Goal: Task Accomplishment & Management: Complete application form

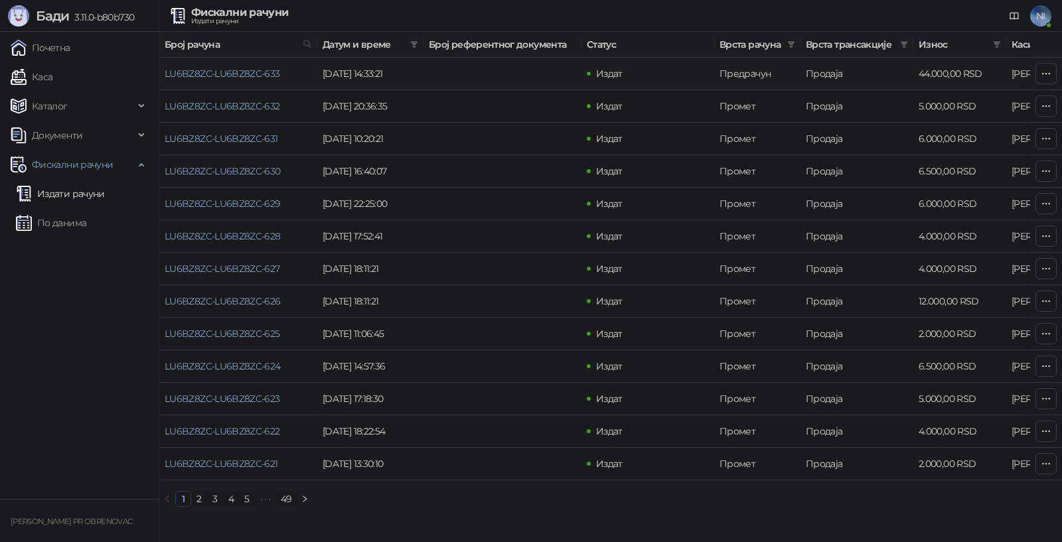
click at [406, 76] on td "[DATE] 14:33:21" at bounding box center [370, 74] width 106 height 33
click at [230, 82] on td "LU6BZ8ZC-LU6BZ8ZC-633" at bounding box center [238, 74] width 158 height 33
click at [245, 72] on link "LU6BZ8ZC-LU6BZ8ZC-633" at bounding box center [223, 74] width 116 height 12
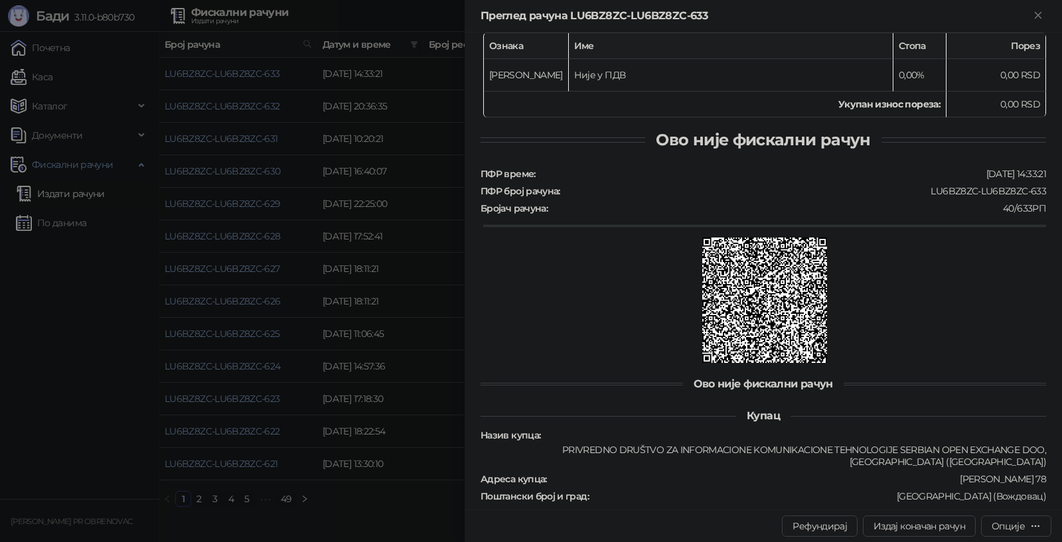
scroll to position [414, 0]
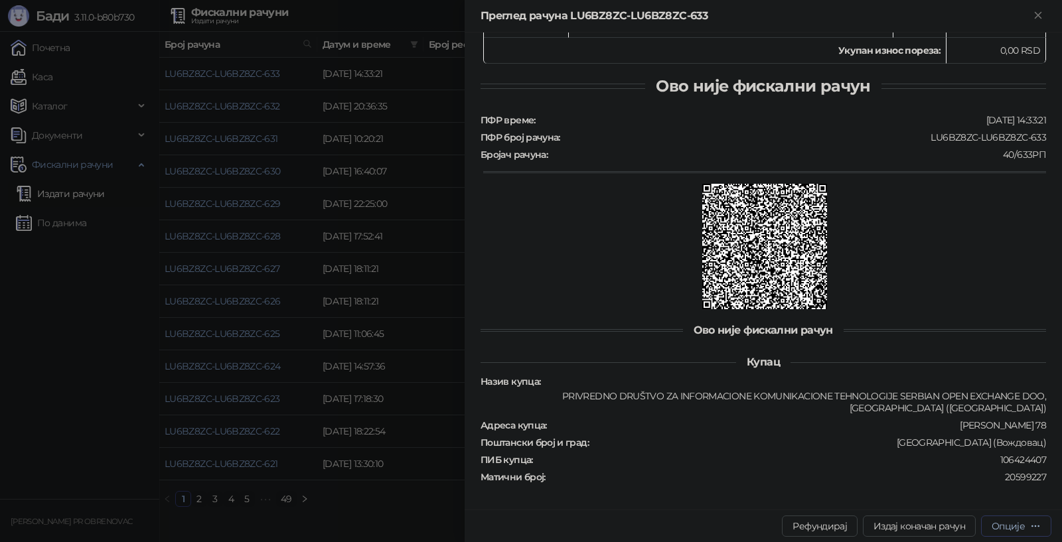
click at [1010, 517] on button "Опције" at bounding box center [1016, 526] width 70 height 21
click at [979, 497] on span "Преузми у ПДФ формату" at bounding box center [965, 500] width 151 height 15
click at [1034, 18] on icon "Close" at bounding box center [1038, 15] width 12 height 12
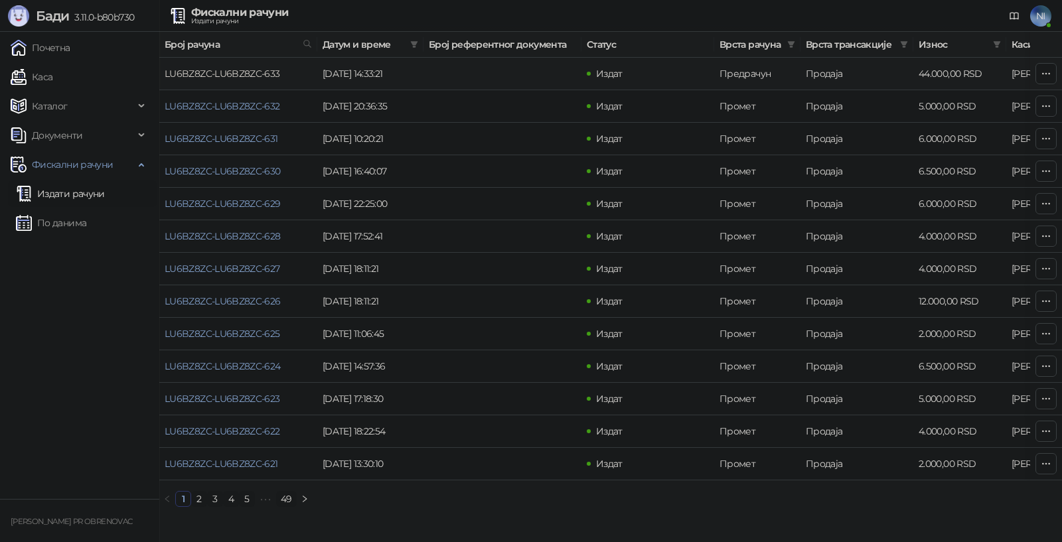
click at [261, 70] on link "LU6BZ8ZC-LU6BZ8ZC-633" at bounding box center [223, 74] width 116 height 12
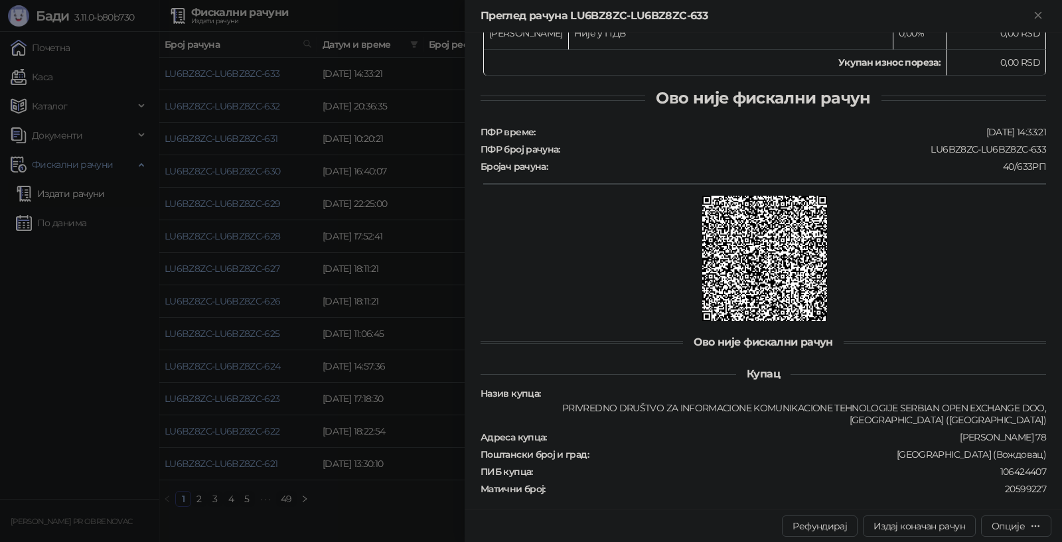
scroll to position [414, 0]
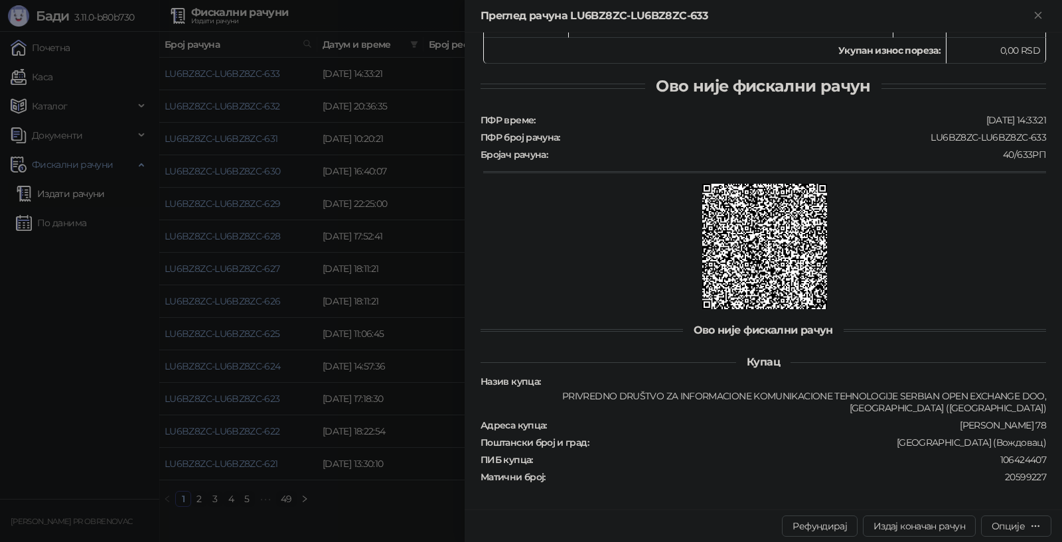
click at [62, 390] on div at bounding box center [531, 271] width 1062 height 542
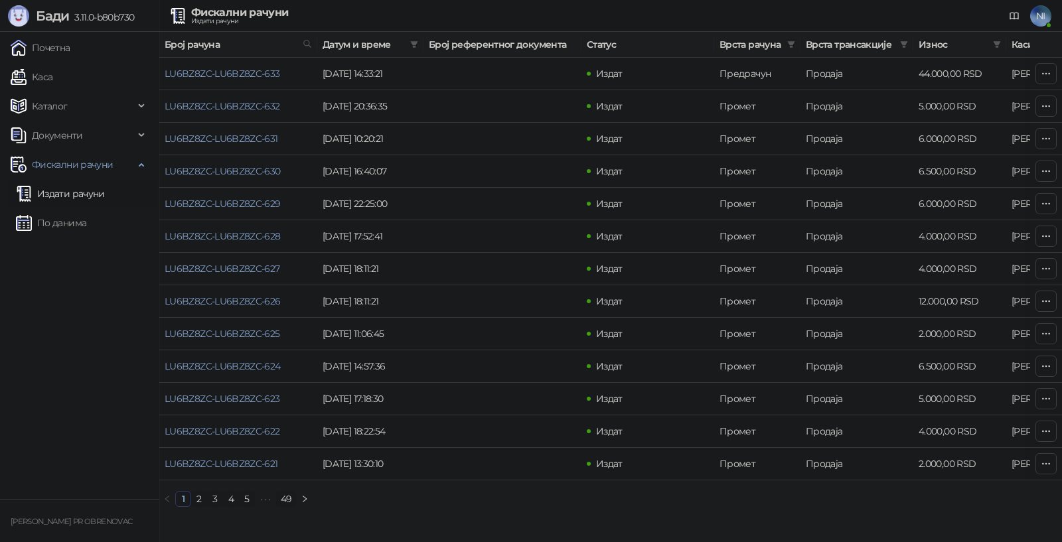
click at [1041, 18] on span "NI" at bounding box center [1040, 15] width 21 height 21
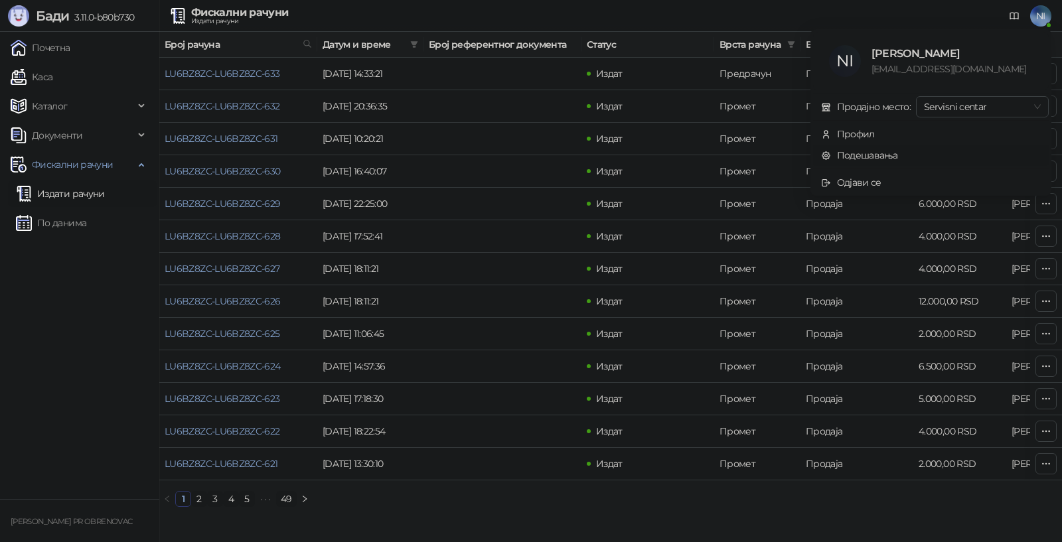
click at [866, 151] on link "Подешавања" at bounding box center [859, 155] width 77 height 12
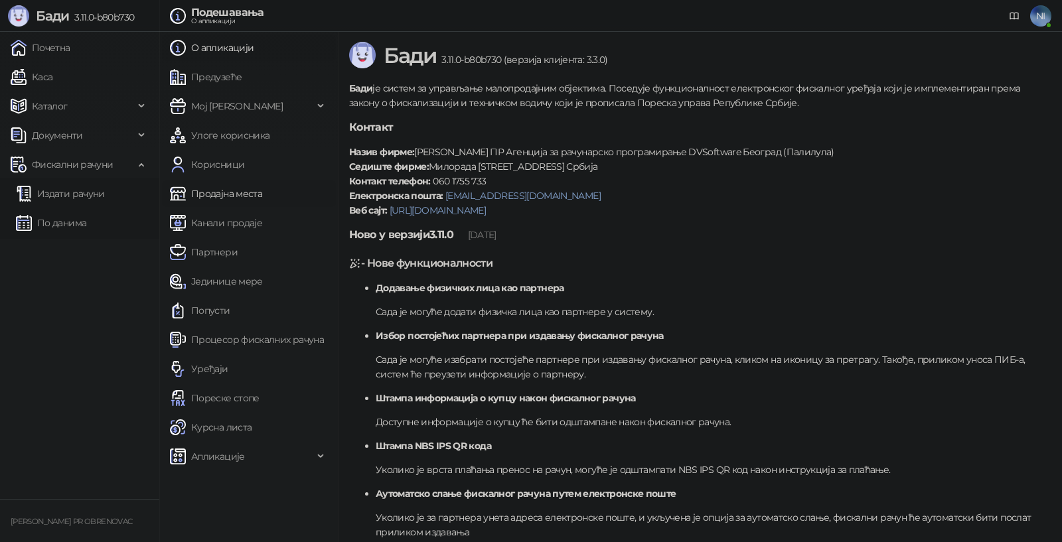
click at [246, 189] on link "Продајна места" at bounding box center [216, 194] width 92 height 27
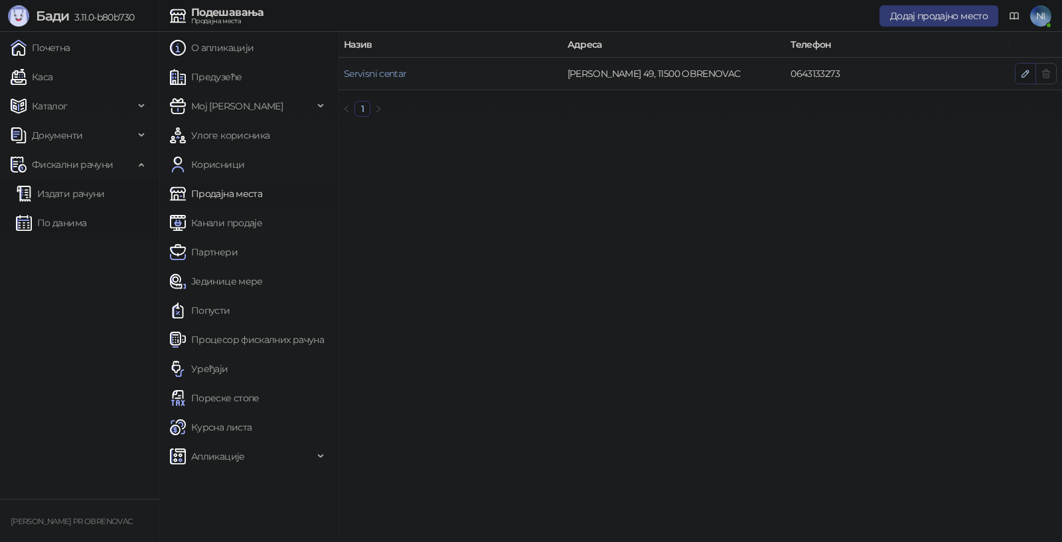
click at [1023, 73] on icon "button" at bounding box center [1025, 73] width 11 height 11
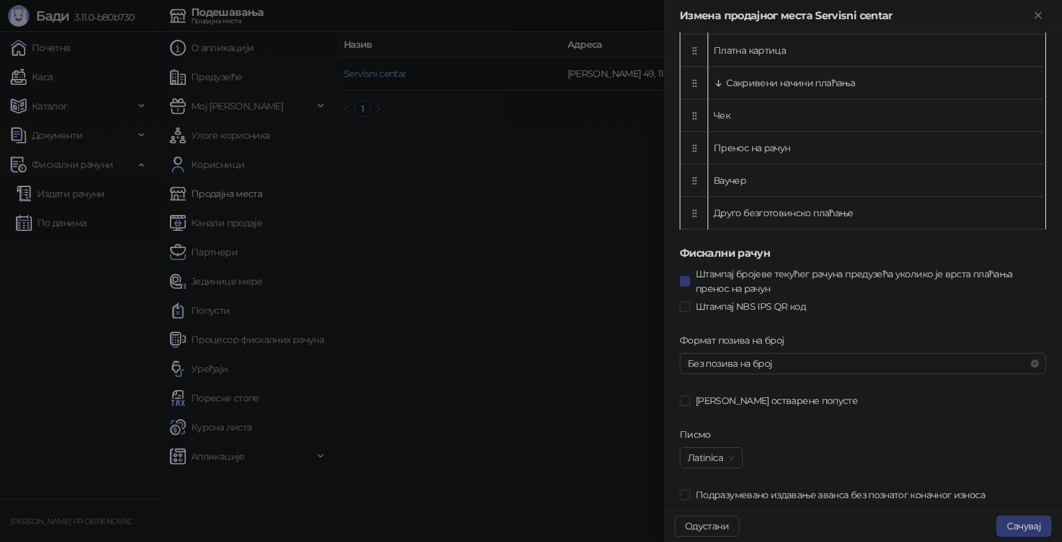
scroll to position [560, 0]
click at [779, 362] on span "Без позива на број" at bounding box center [863, 362] width 351 height 20
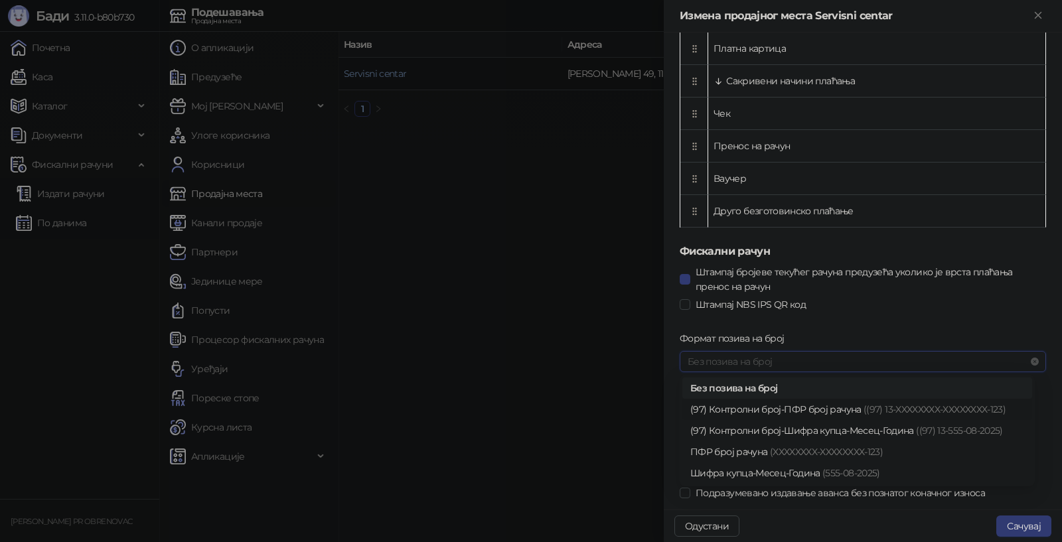
click at [830, 408] on div "(97) Контролни број-ПФР број рачуна ((97) 13-XXXXXXXX-XXXXXXXX-123)" at bounding box center [857, 409] width 334 height 15
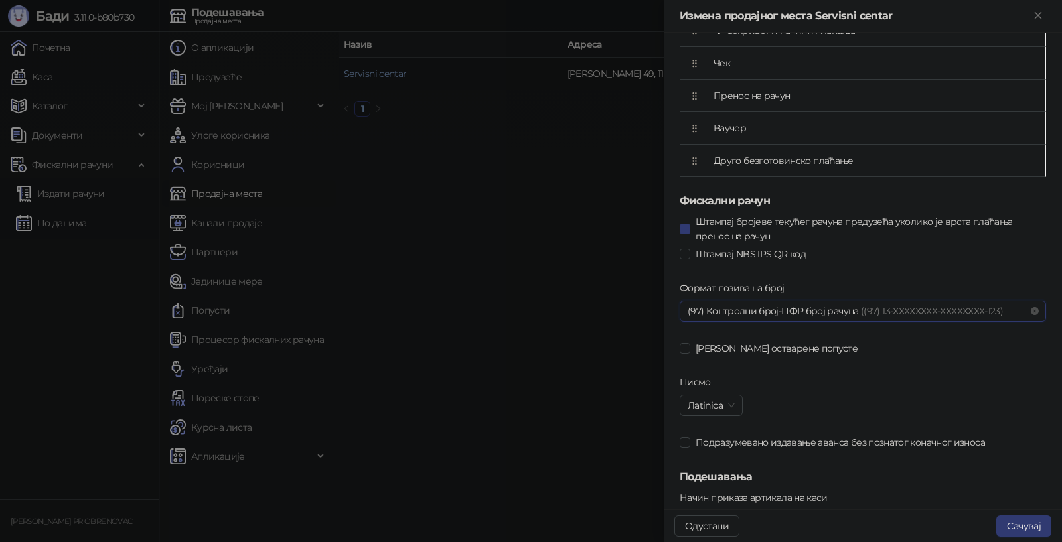
scroll to position [709, 0]
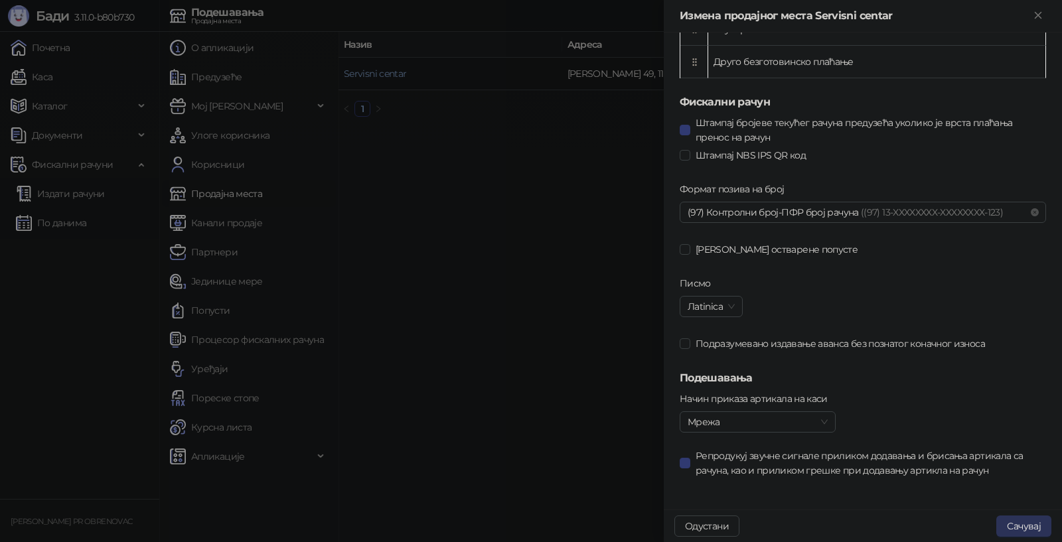
click at [1024, 522] on button "Сачувај" at bounding box center [1023, 526] width 55 height 21
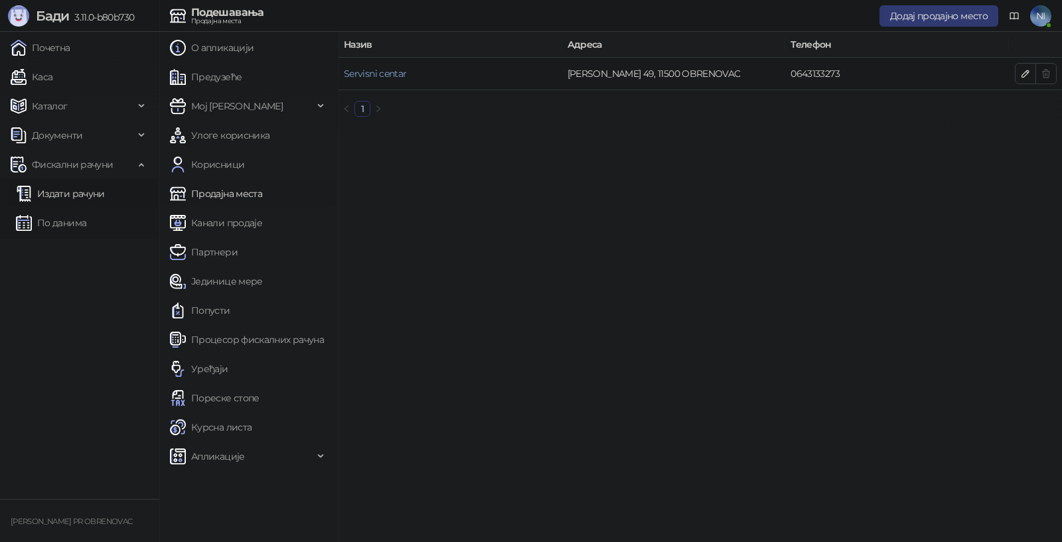
click at [70, 191] on link "Издати рачуни" at bounding box center [60, 194] width 89 height 27
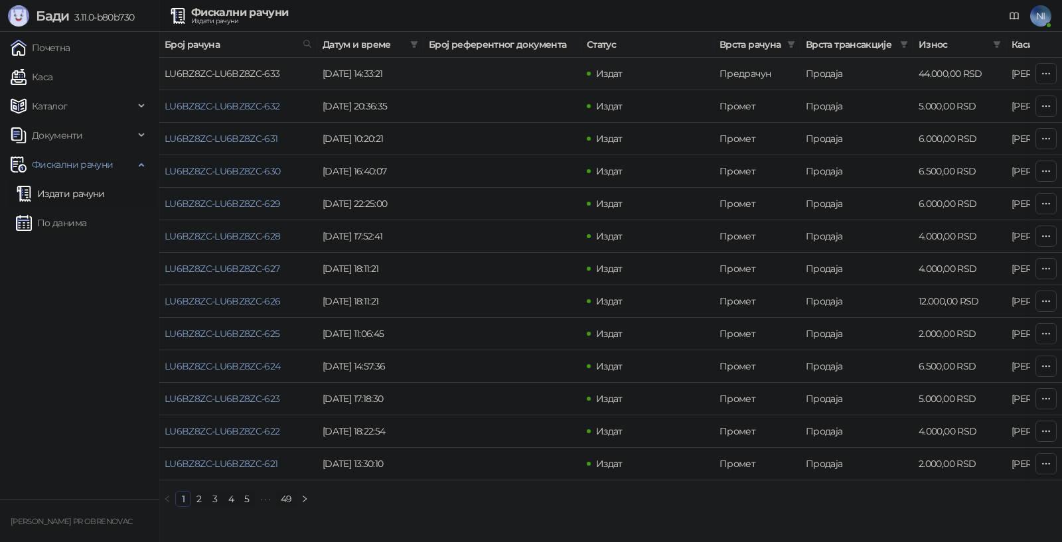
click at [248, 74] on link "LU6BZ8ZC-LU6BZ8ZC-633" at bounding box center [223, 74] width 116 height 12
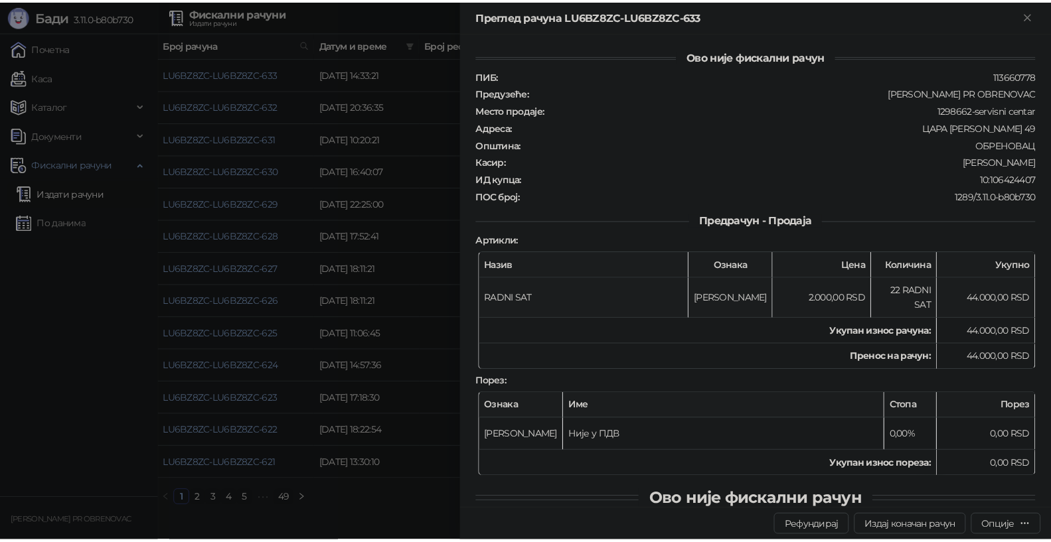
scroll to position [414, 0]
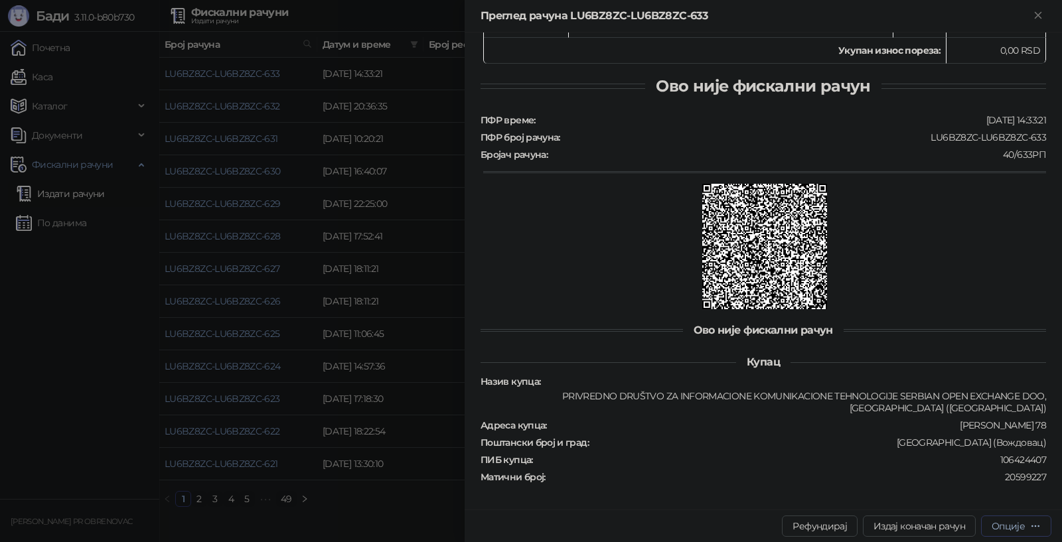
click at [1030, 523] on icon "button" at bounding box center [1035, 526] width 11 height 11
click at [973, 499] on span "Преузми у ПДФ формату" at bounding box center [965, 500] width 151 height 15
click at [72, 348] on div at bounding box center [531, 271] width 1062 height 542
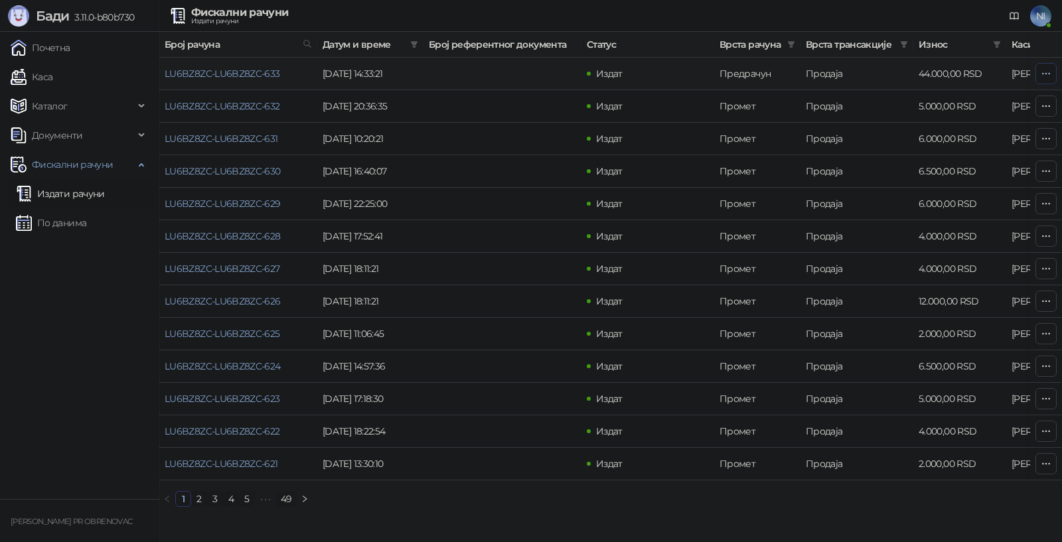
click at [1042, 71] on icon "button" at bounding box center [1046, 73] width 11 height 11
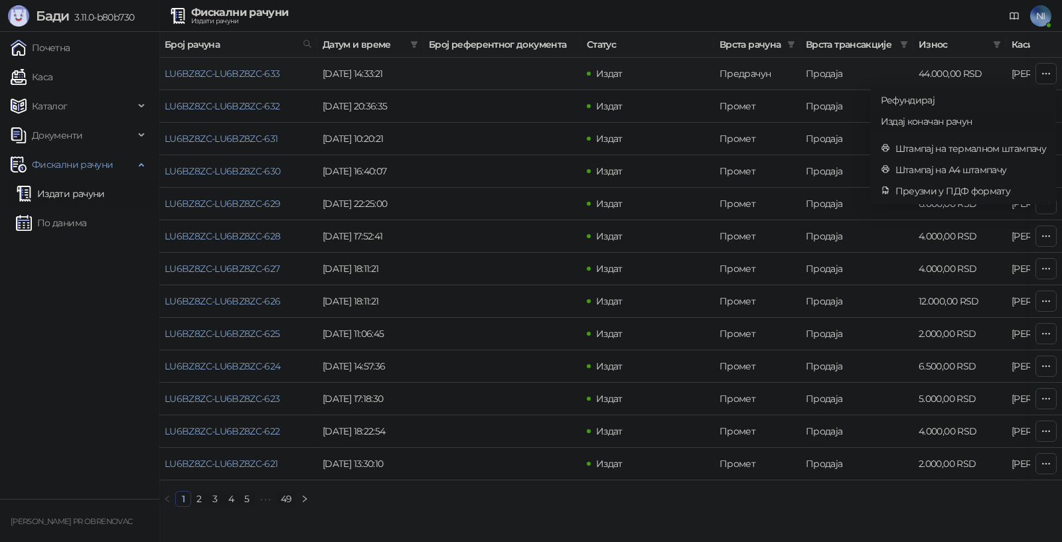
click at [937, 122] on span "Издај коначан рачун" at bounding box center [963, 121] width 165 height 15
type input "**********"
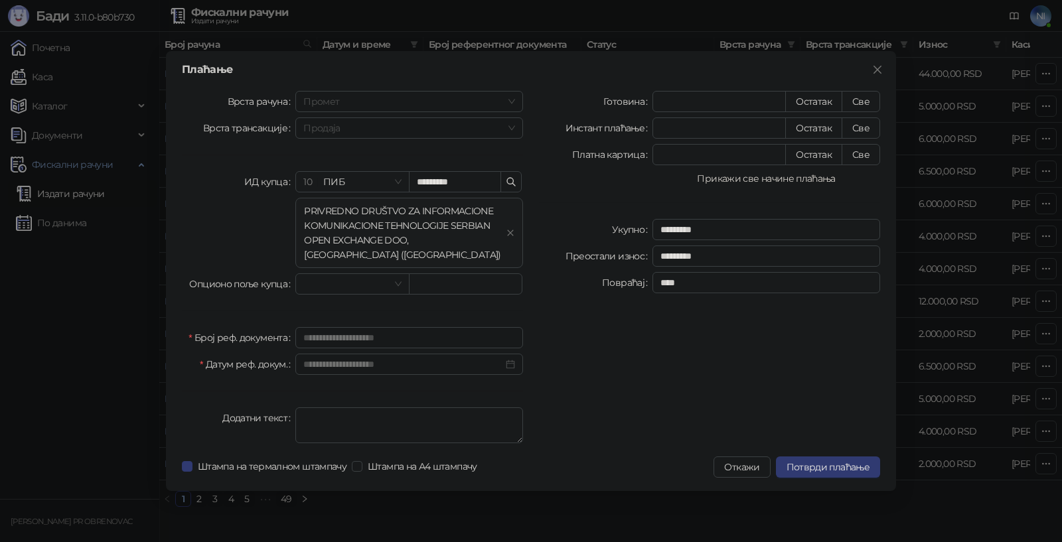
click at [788, 178] on button "Прикажи све начине плаћања" at bounding box center [767, 179] width 228 height 16
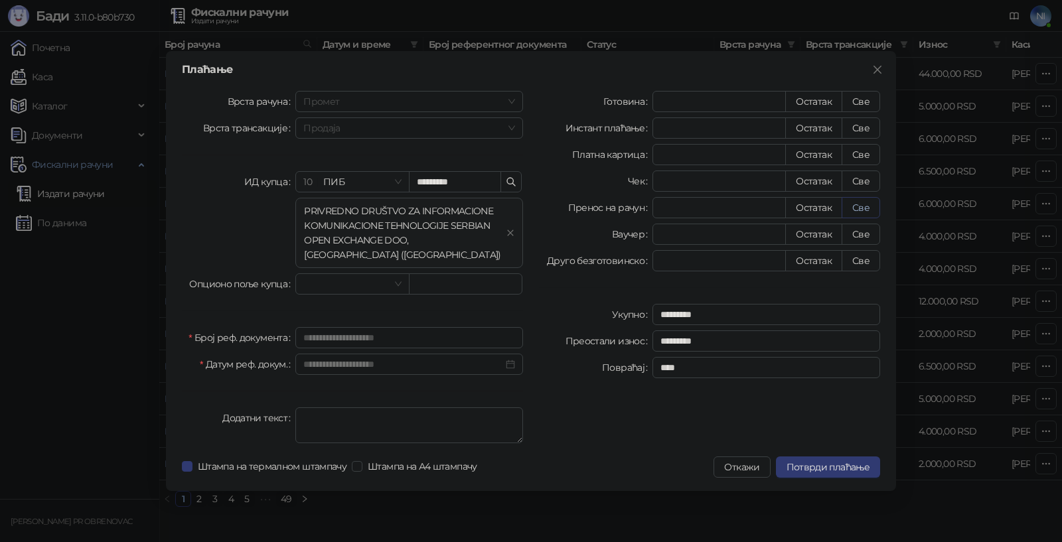
click at [859, 210] on button "Све" at bounding box center [861, 207] width 39 height 21
type input "*****"
type input "****"
click at [838, 467] on span "Потврди плаћање" at bounding box center [828, 467] width 83 height 12
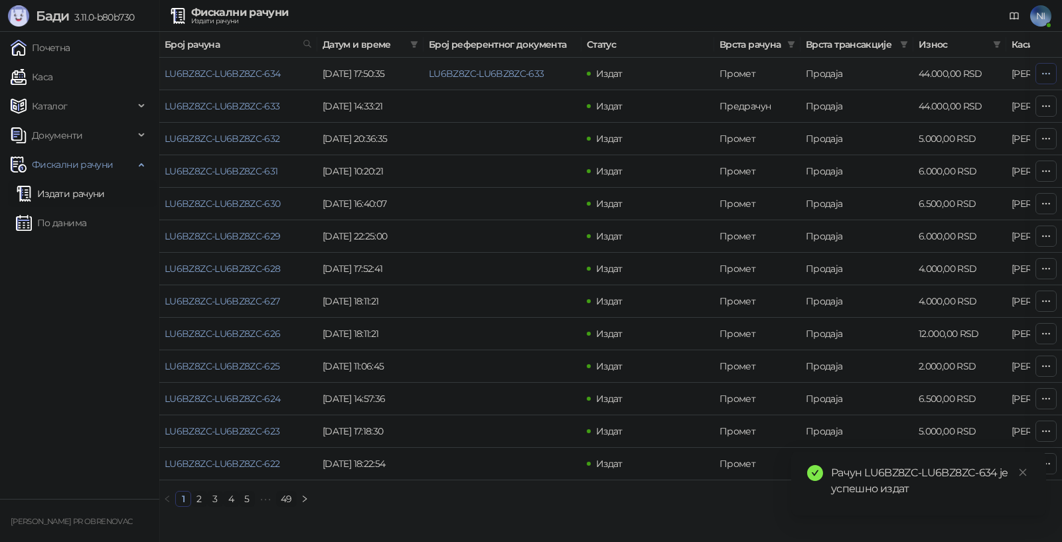
click at [1045, 72] on icon "button" at bounding box center [1046, 73] width 11 height 11
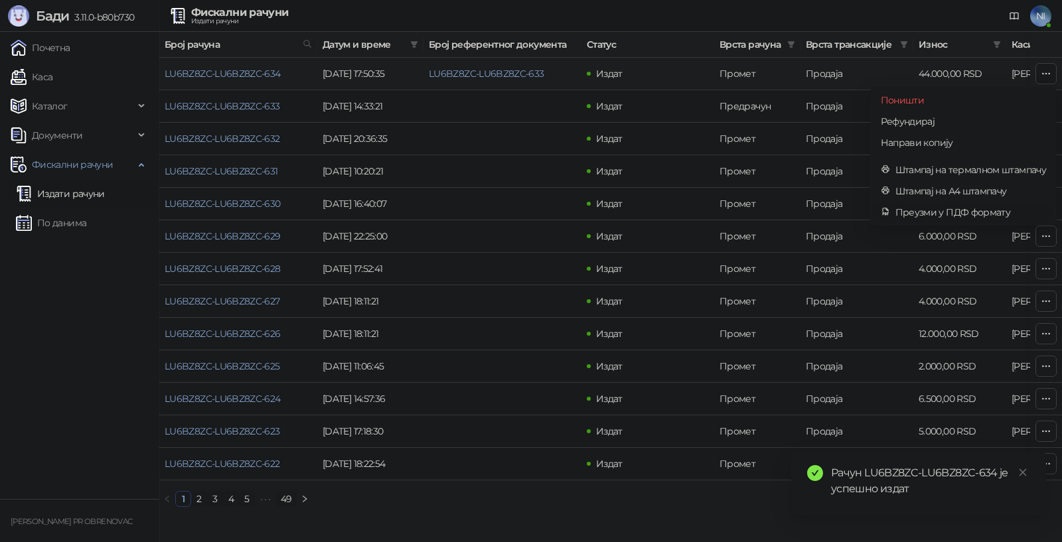
click at [964, 211] on span "Преузми у ПДФ формату" at bounding box center [971, 212] width 151 height 15
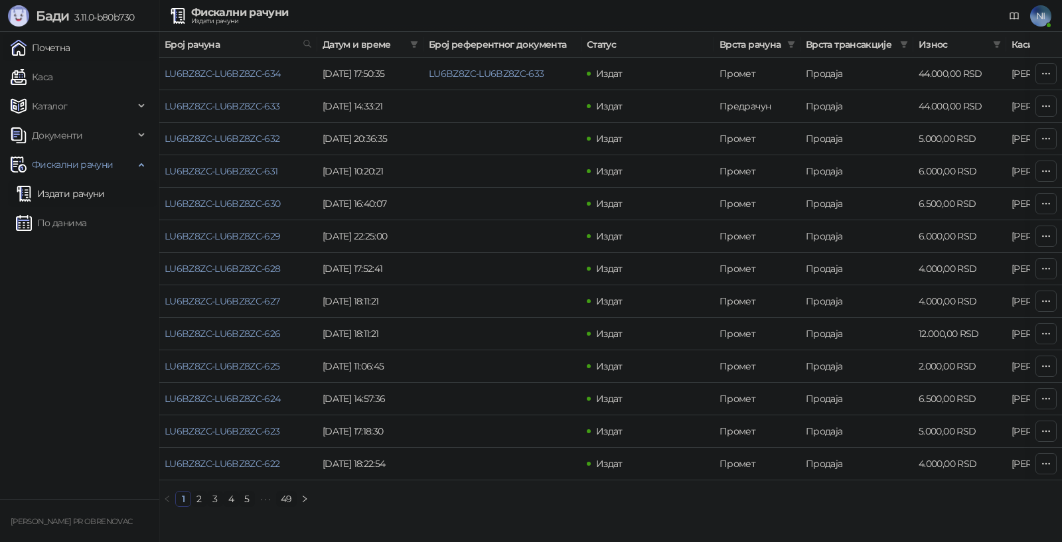
click at [70, 46] on link "Почетна" at bounding box center [41, 48] width 60 height 27
